Goal: Check status: Check status

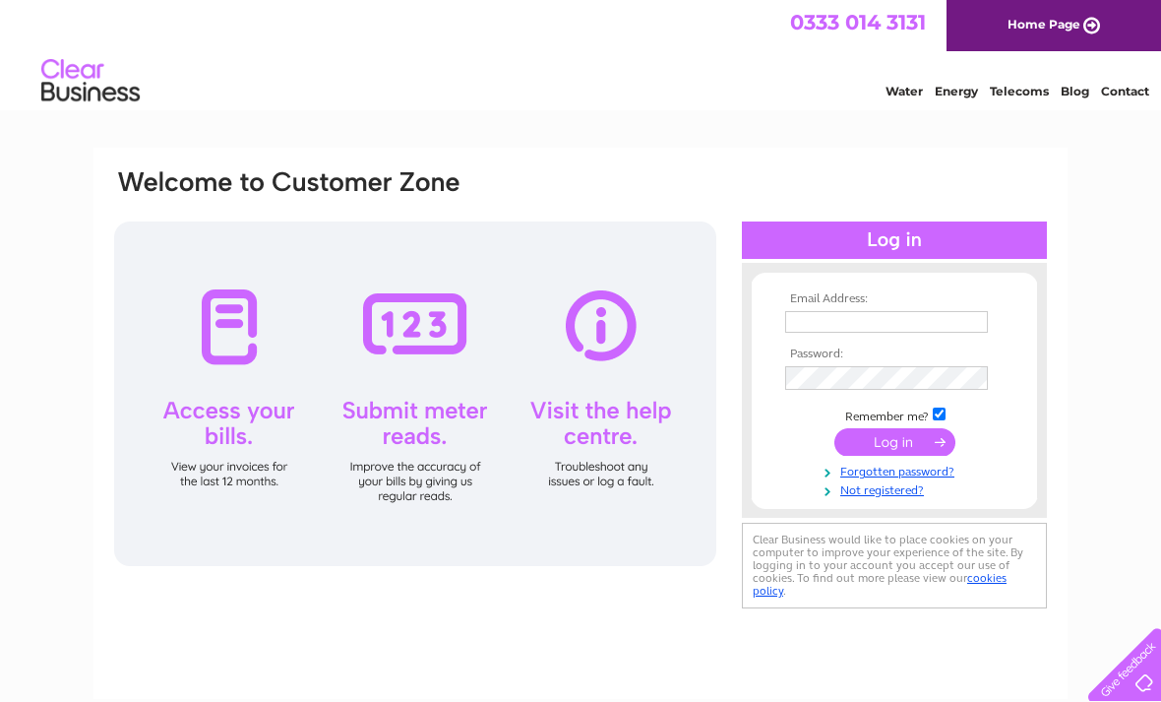
click at [827, 319] on input "text" at bounding box center [886, 322] width 203 height 22
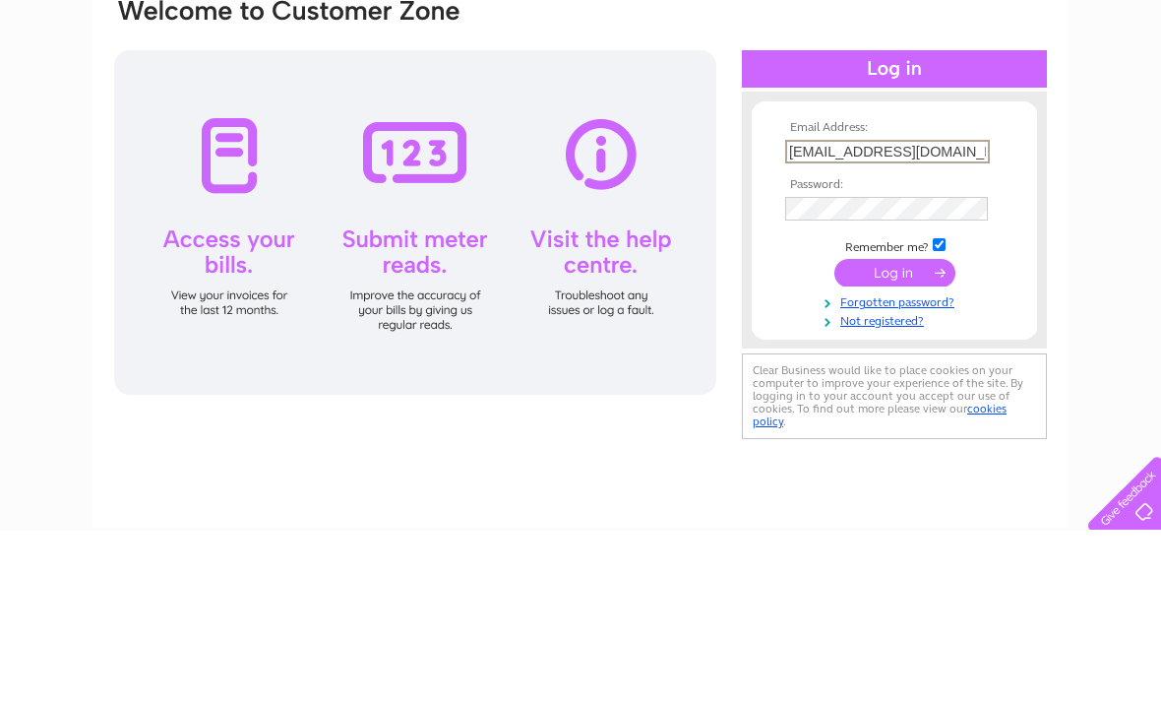
type input "paradise-farm@hotmail.com"
click at [945, 409] on input "checkbox" at bounding box center [939, 415] width 13 height 13
checkbox input "false"
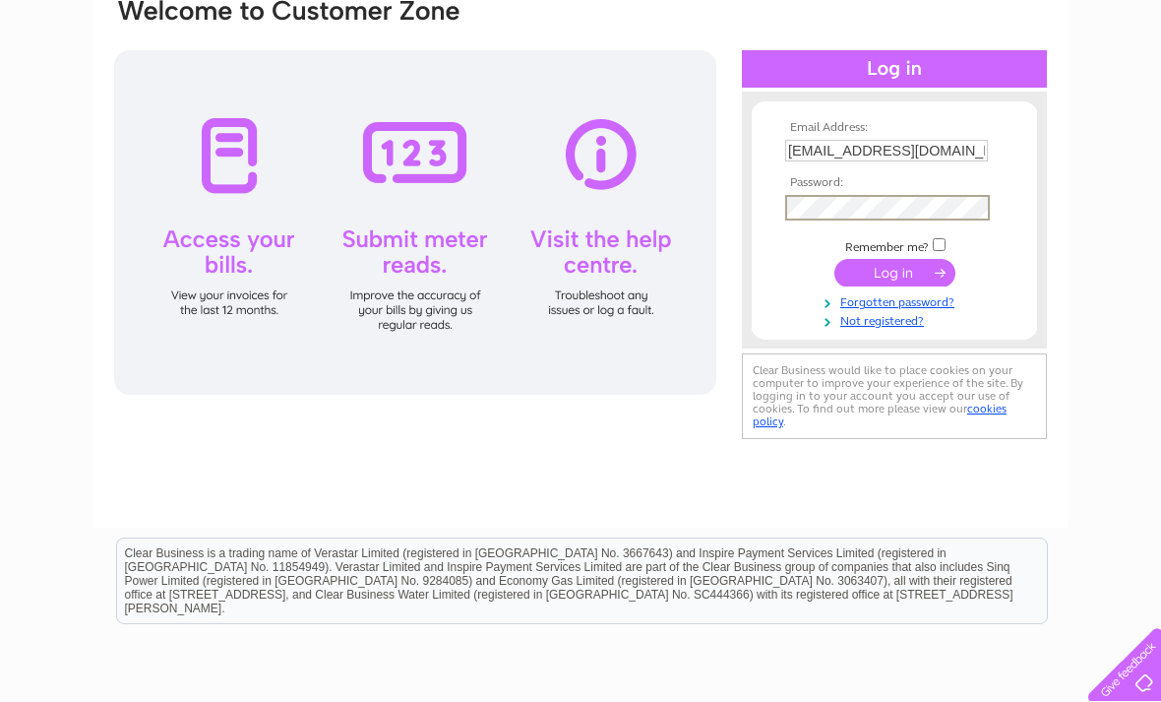
click at [895, 281] on input "submit" at bounding box center [895, 273] width 121 height 28
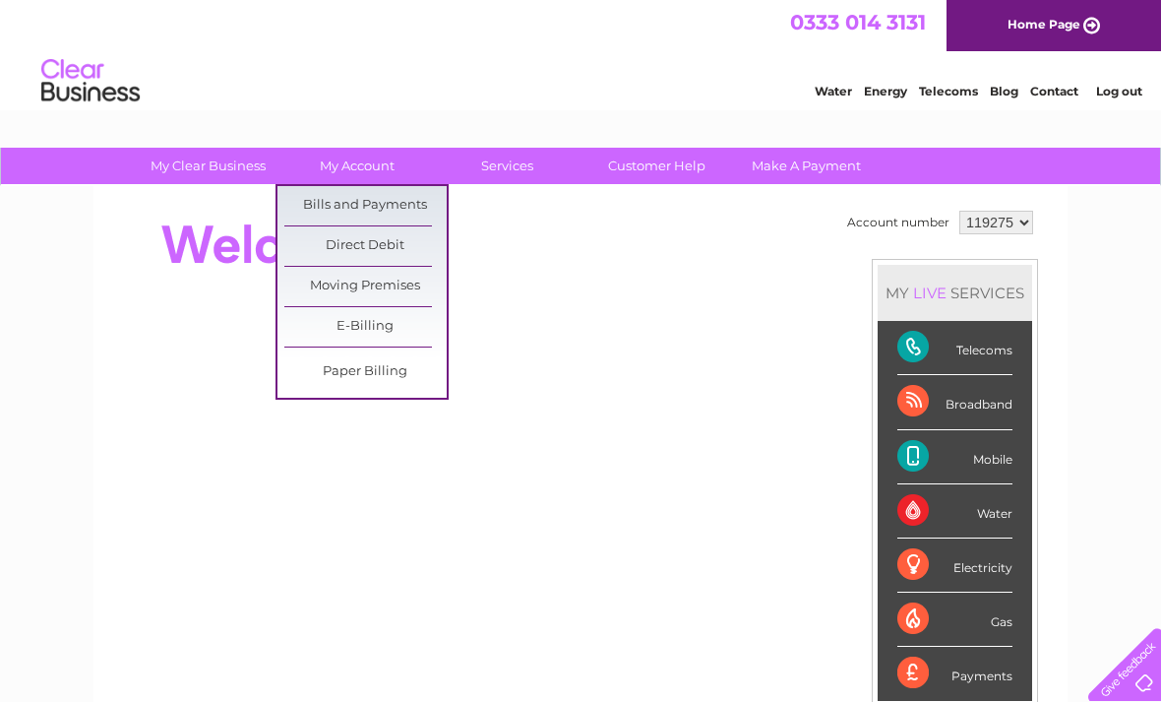
click at [371, 205] on link "Bills and Payments" at bounding box center [365, 205] width 162 height 39
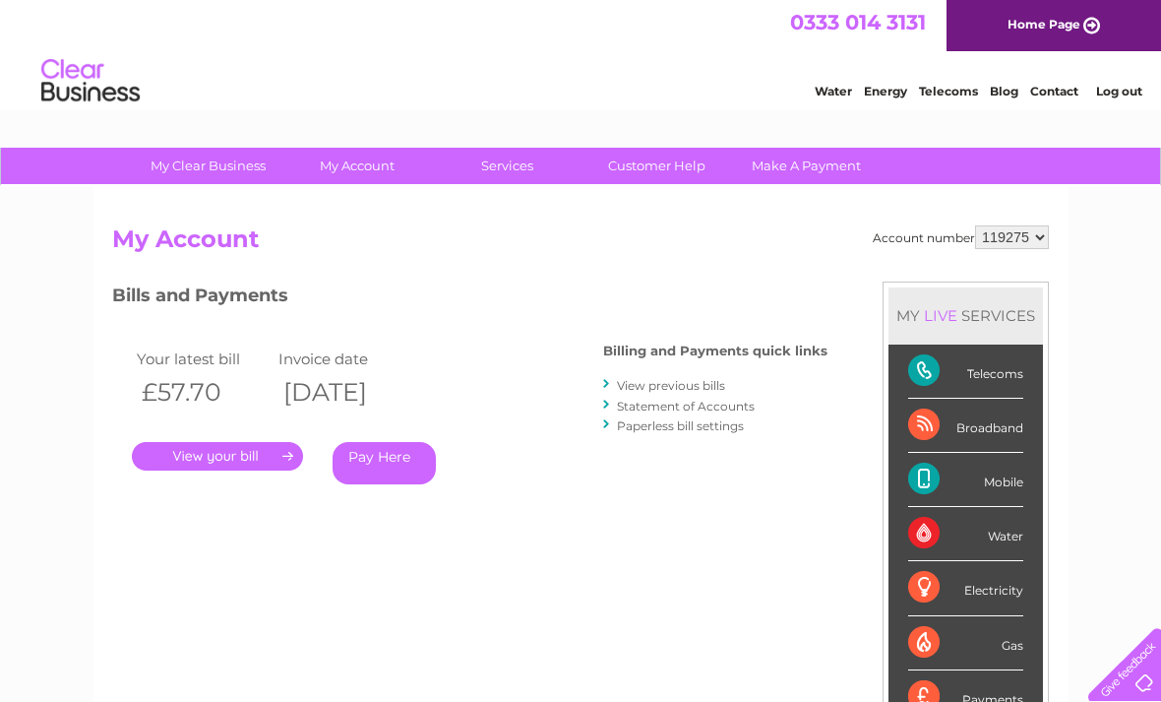
click at [244, 454] on link "." at bounding box center [217, 456] width 171 height 29
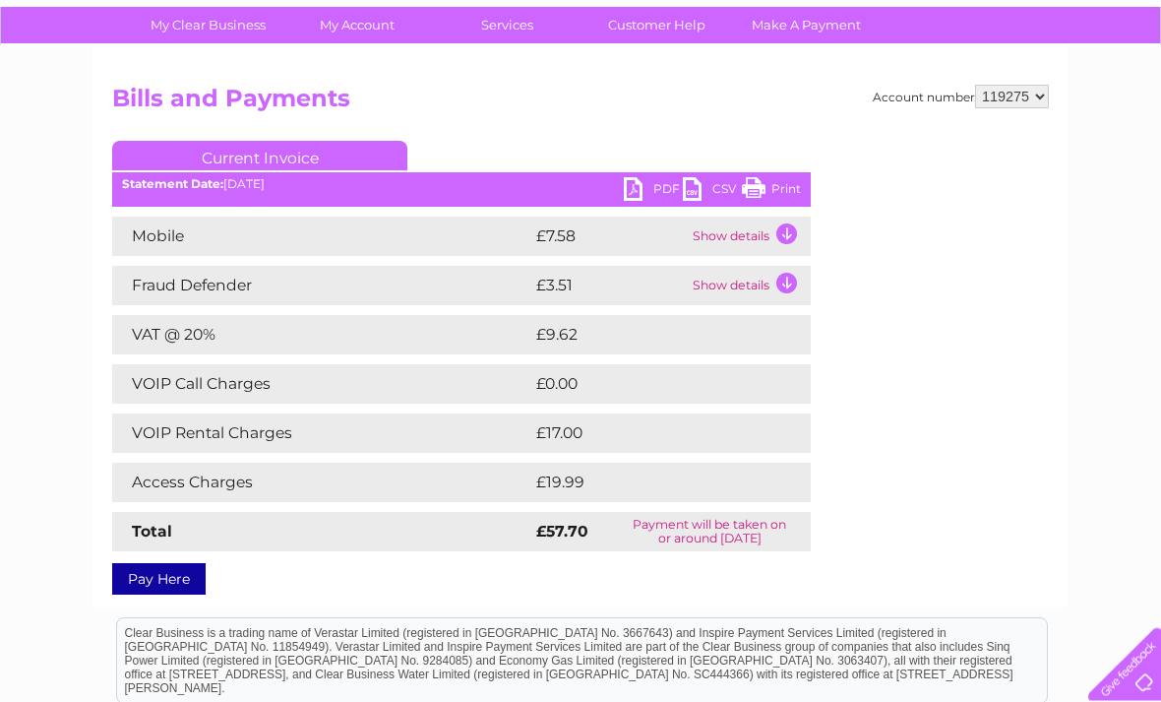
scroll to position [132, 0]
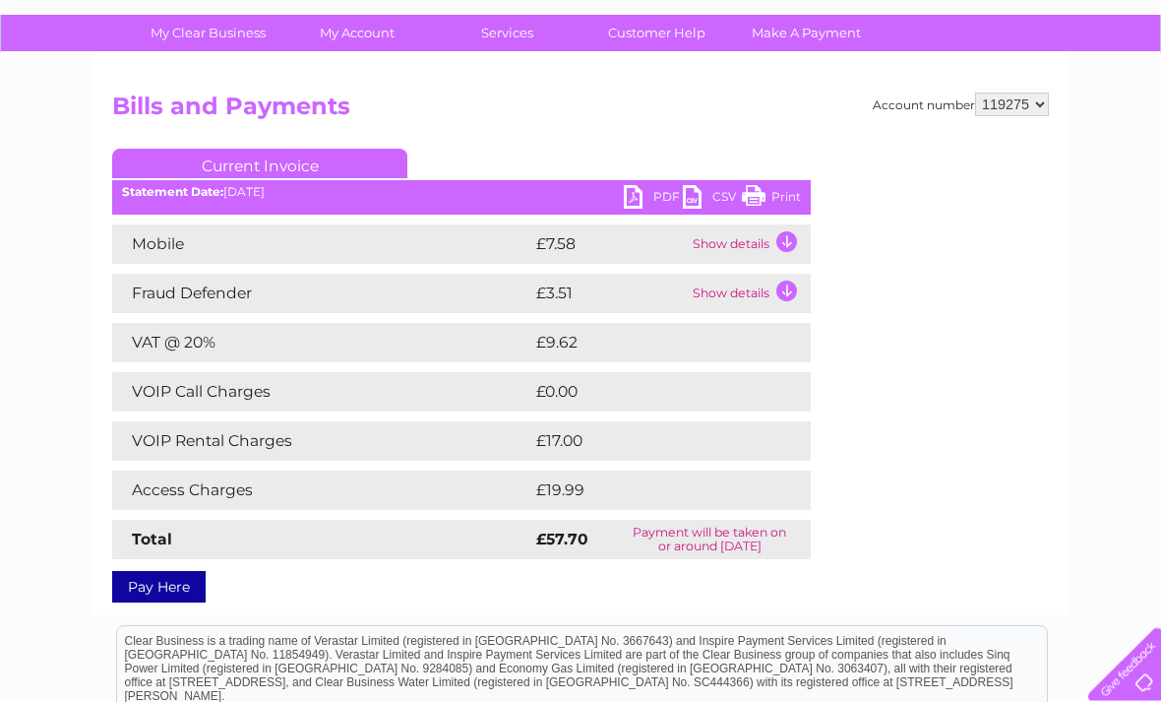
click at [791, 236] on td "Show details" at bounding box center [749, 244] width 123 height 39
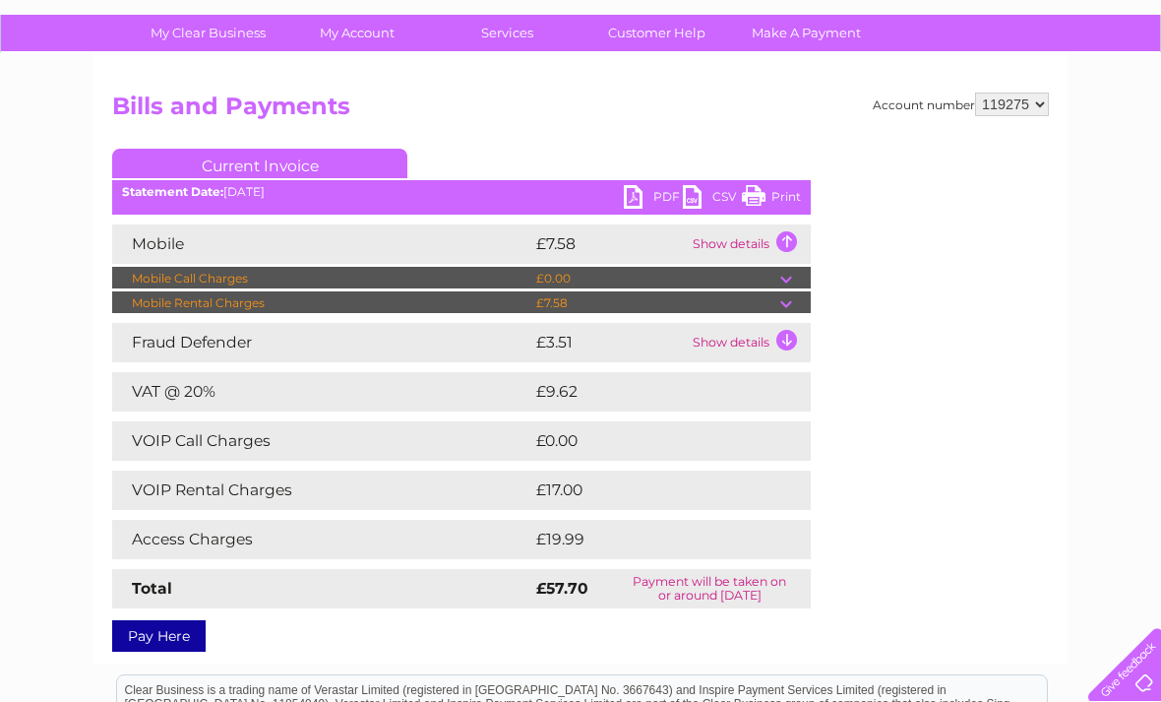
click at [781, 342] on td "Show details" at bounding box center [749, 342] width 123 height 39
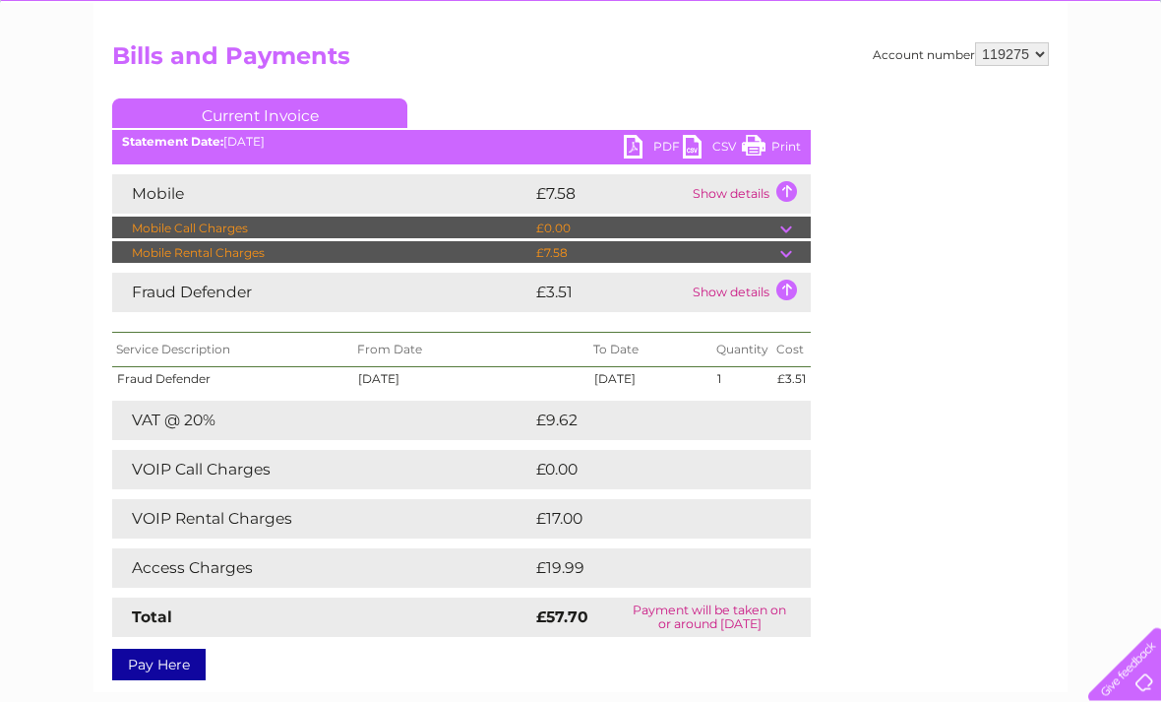
scroll to position [183, 0]
